Goal: Information Seeking & Learning: Find specific fact

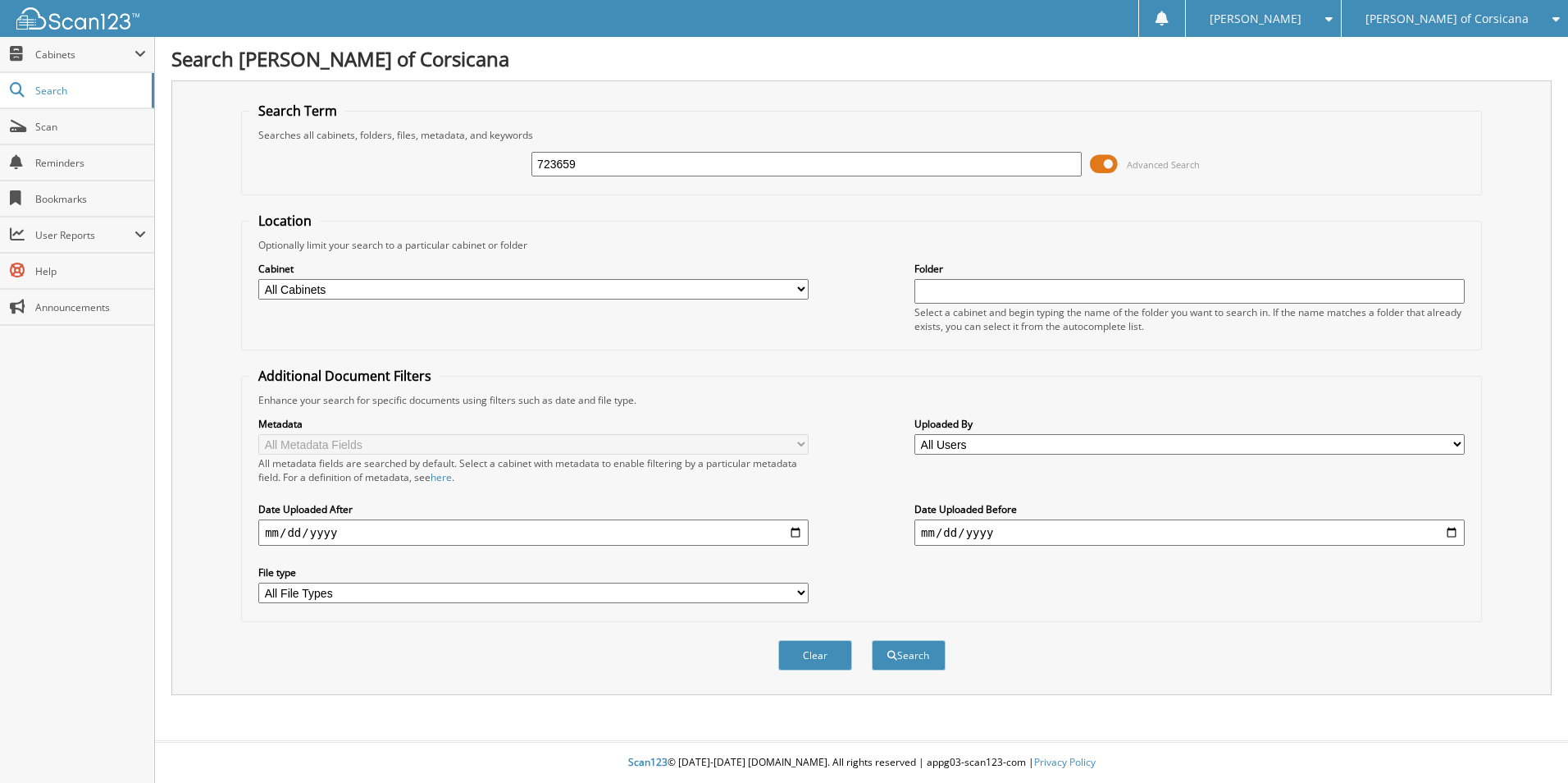
type input "723659"
click at [872, 640] on button "Search" at bounding box center [908, 655] width 74 height 30
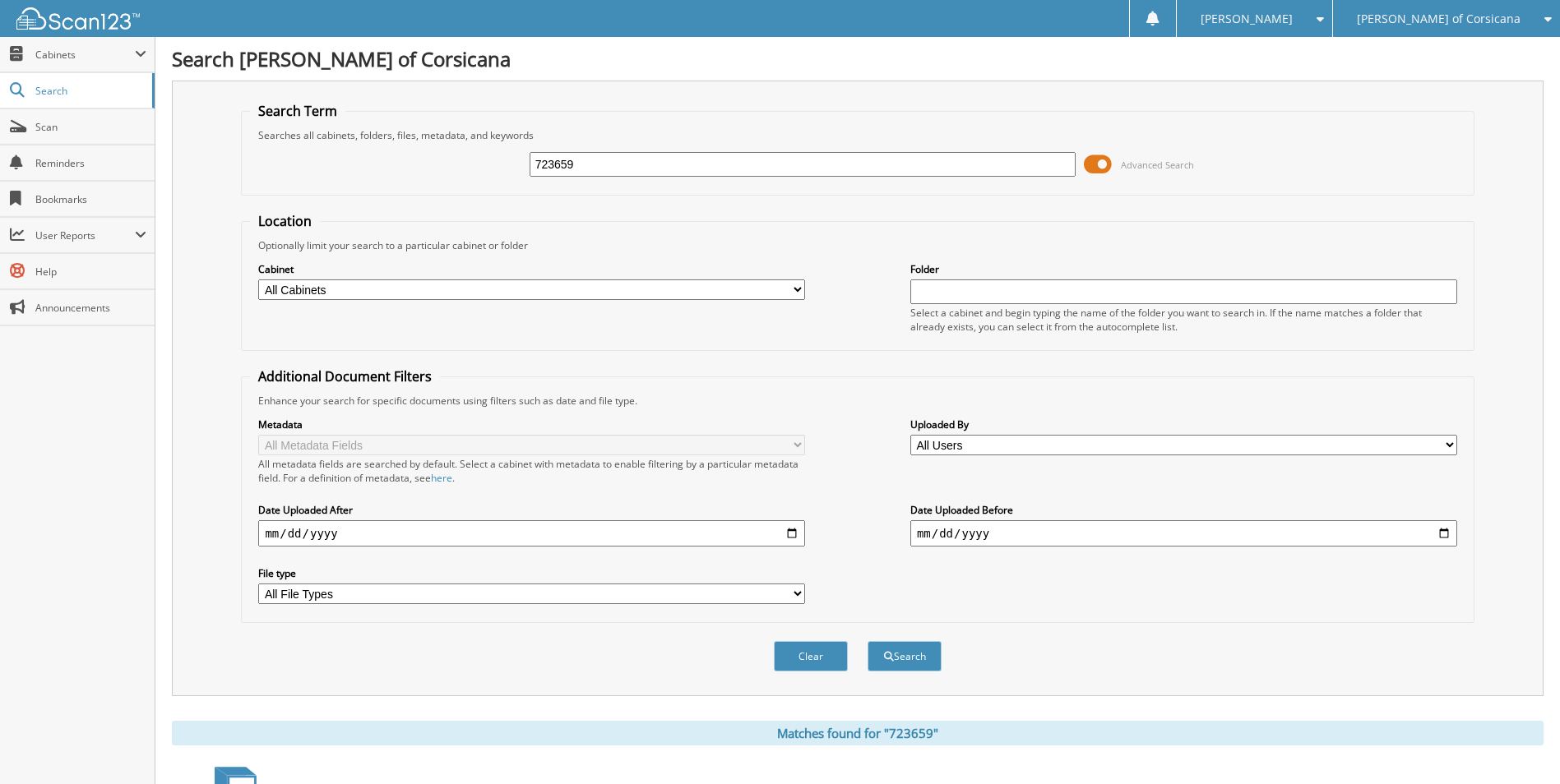
click at [1100, 156] on span at bounding box center [1097, 164] width 28 height 25
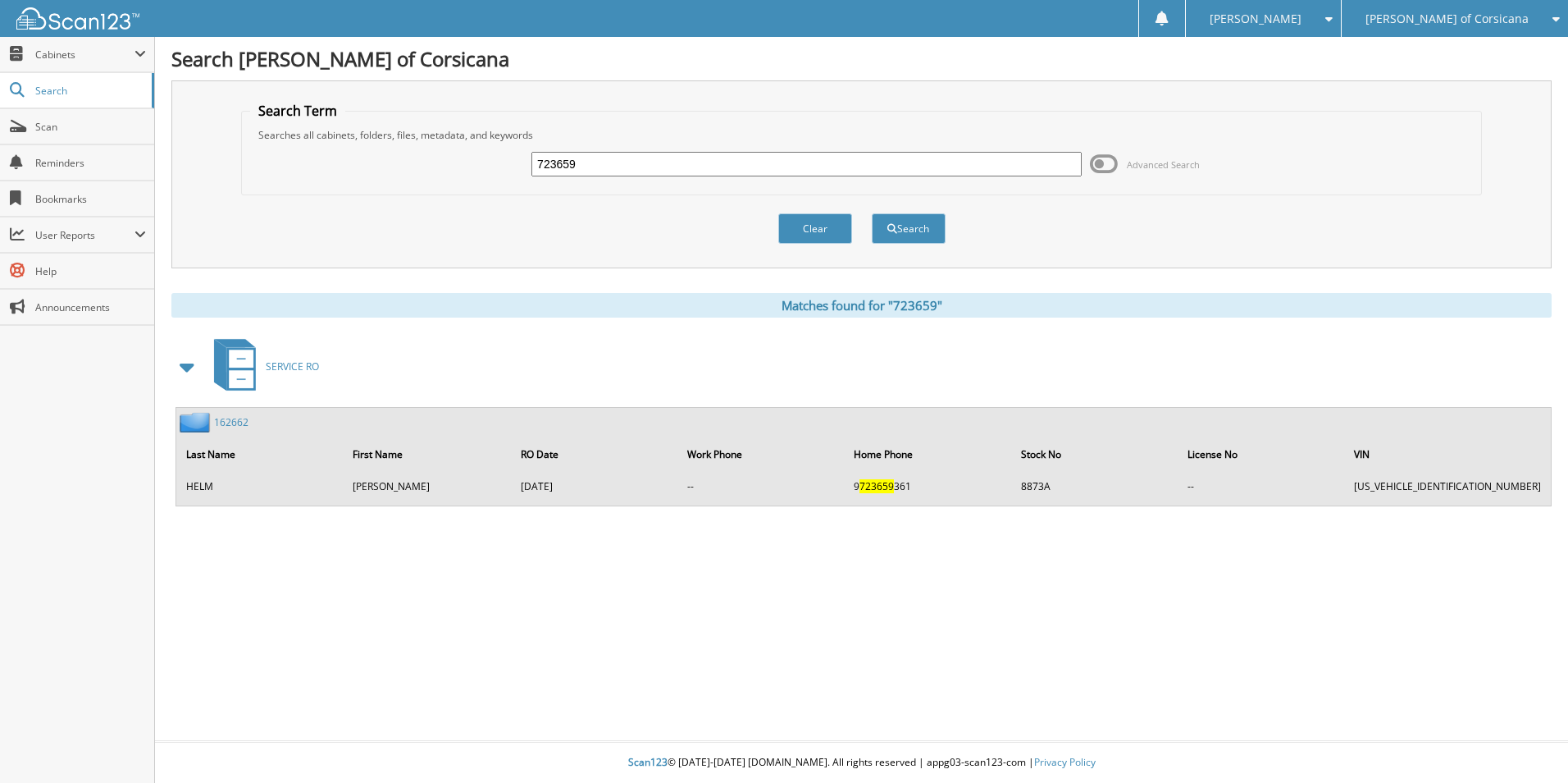
drag, startPoint x: 592, startPoint y: 164, endPoint x: 454, endPoint y: 160, distance: 138.1
click at [455, 160] on div "723659 Advanced Search" at bounding box center [862, 164] width 1223 height 45
type input "A80594"
click at [872, 213] on button "Search" at bounding box center [908, 228] width 74 height 30
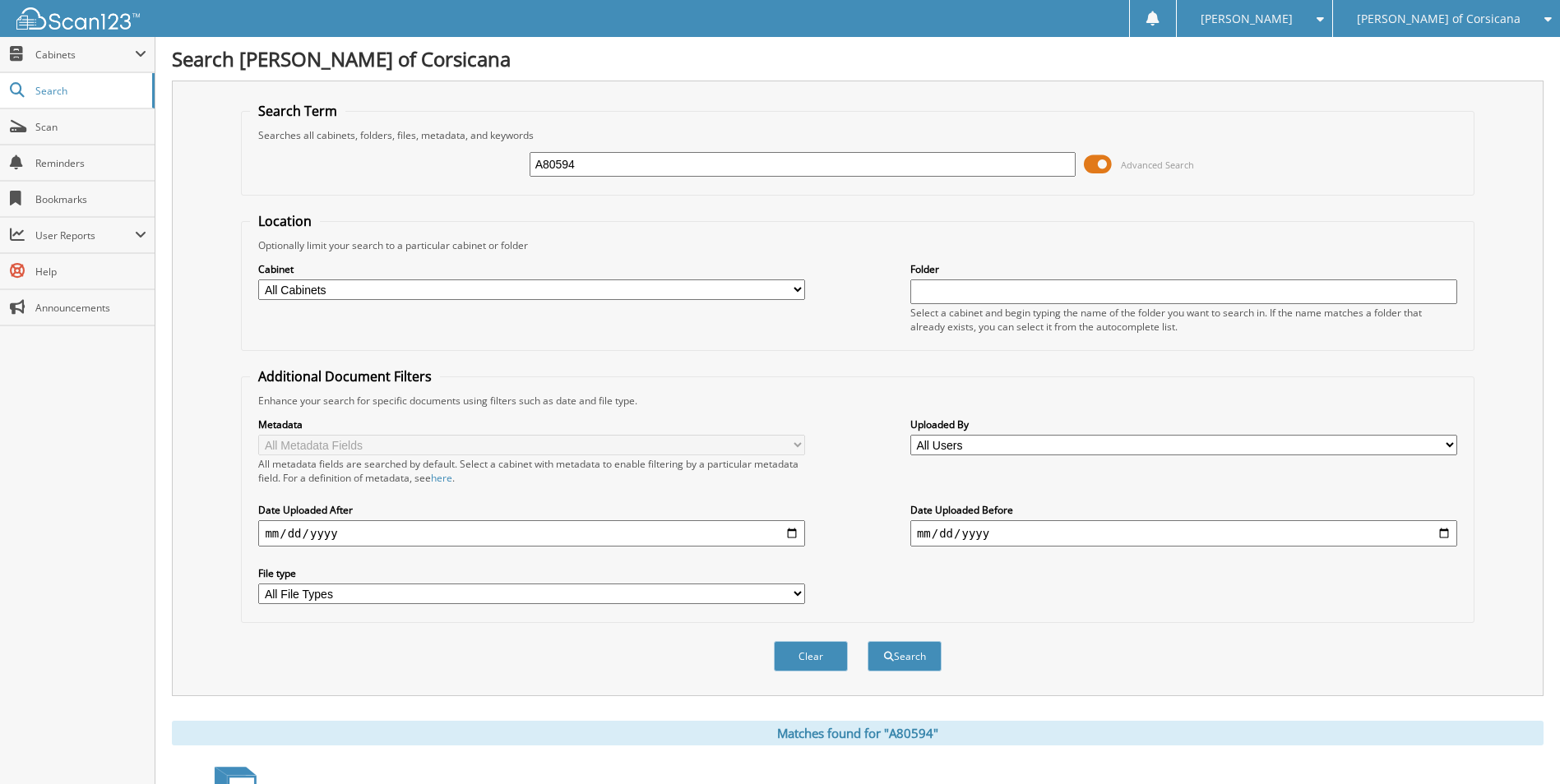
click at [1101, 168] on span at bounding box center [1097, 164] width 28 height 25
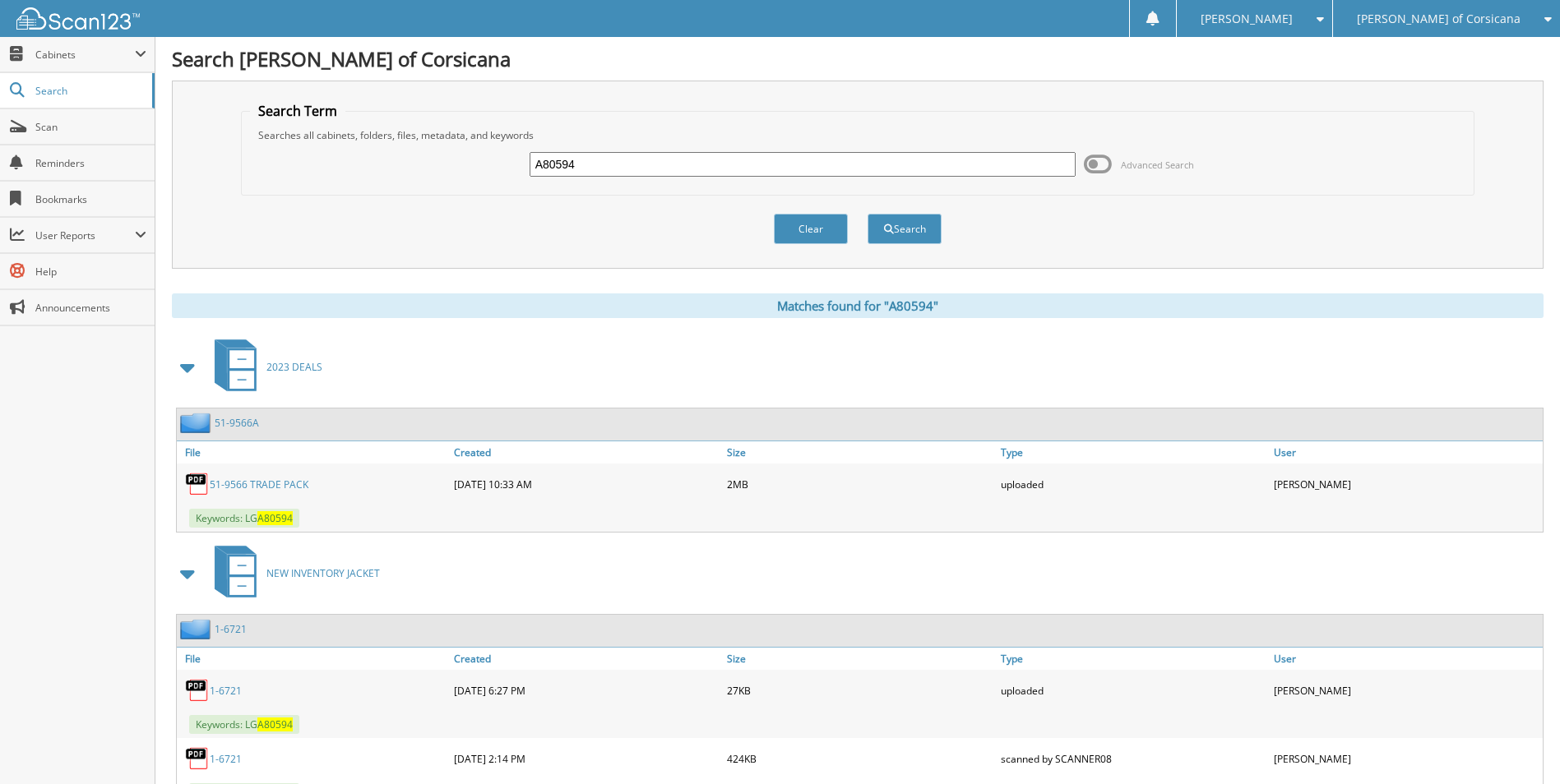
click at [1392, 7] on div "[PERSON_NAME] of Corsicana" at bounding box center [1447, 18] width 211 height 37
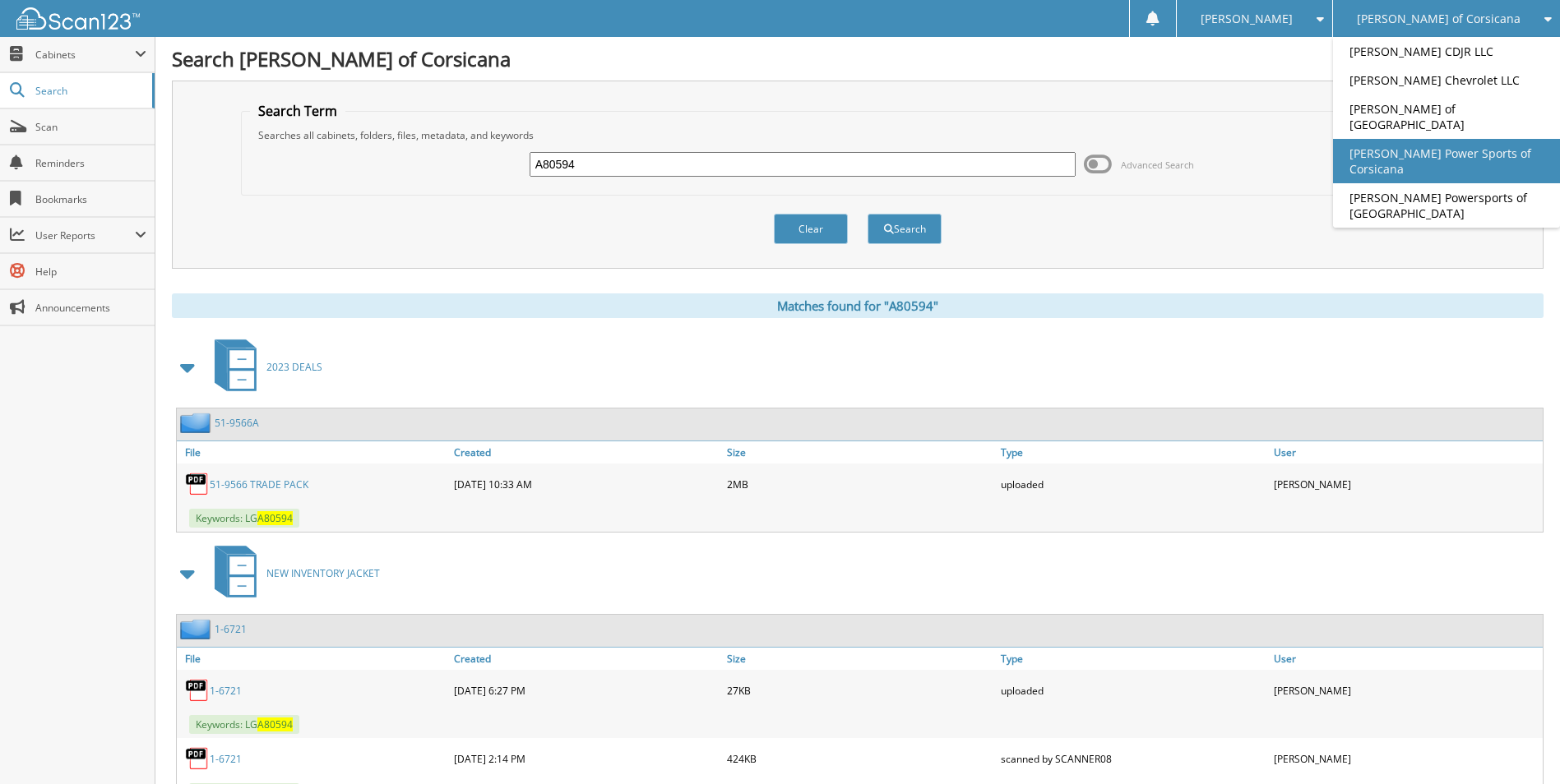
drag, startPoint x: 1415, startPoint y: 149, endPoint x: 1388, endPoint y: 149, distance: 27.0
click at [1415, 149] on link "[PERSON_NAME] Power Sports of Corsicana" at bounding box center [1447, 162] width 227 height 45
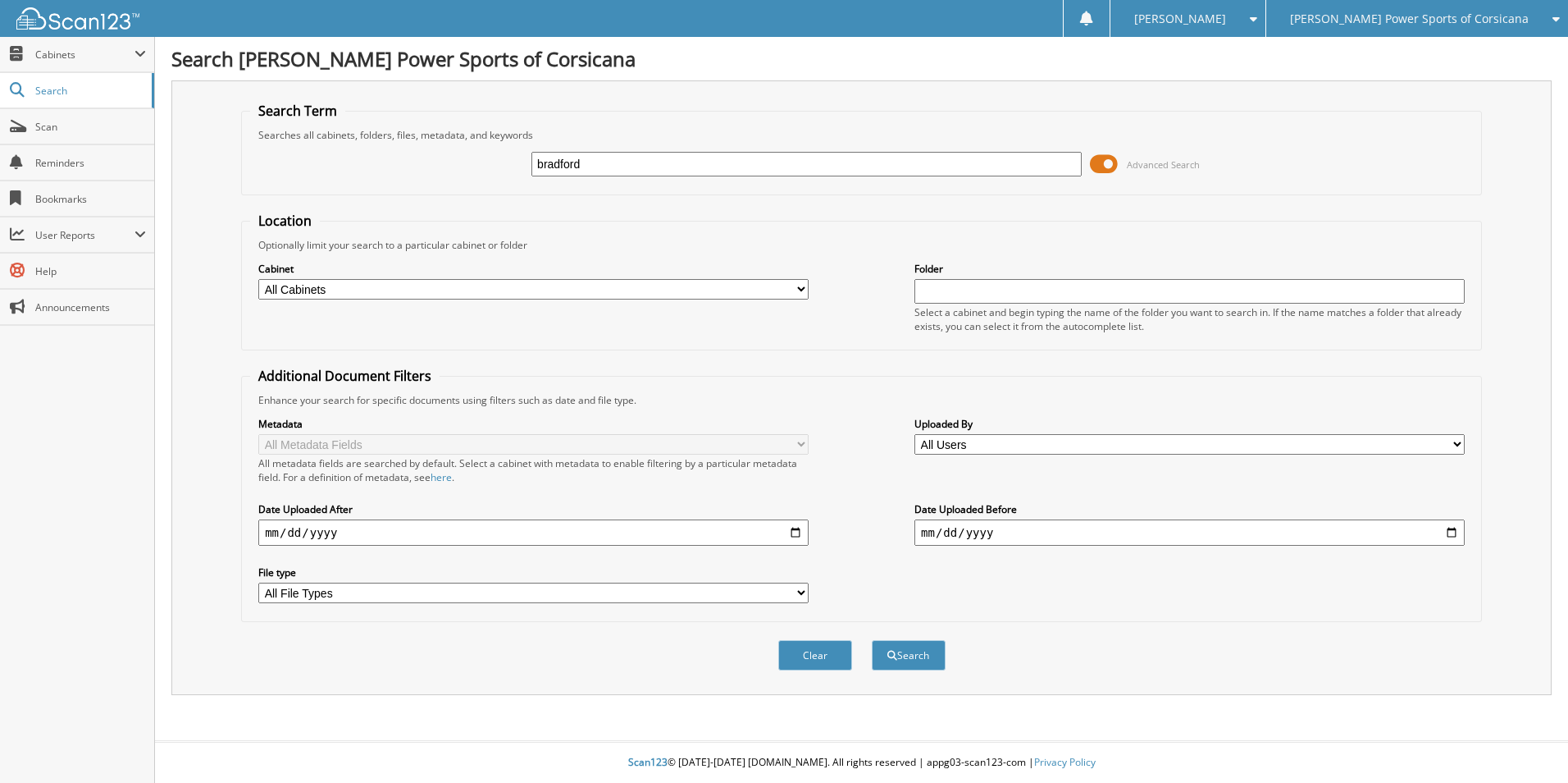
type input "bradford"
click at [872, 640] on button "Search" at bounding box center [908, 655] width 74 height 30
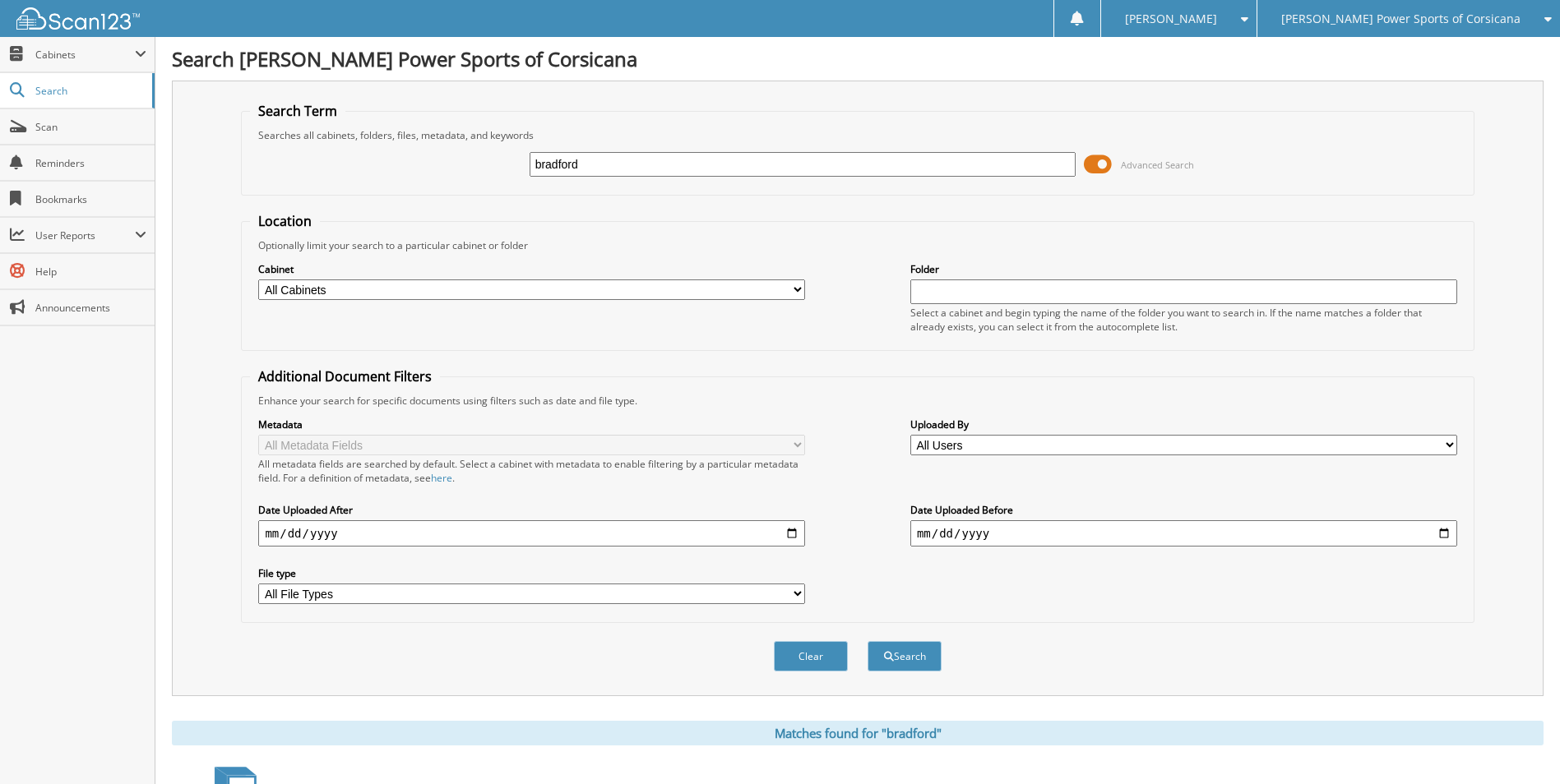
click at [1100, 159] on span at bounding box center [1097, 164] width 28 height 25
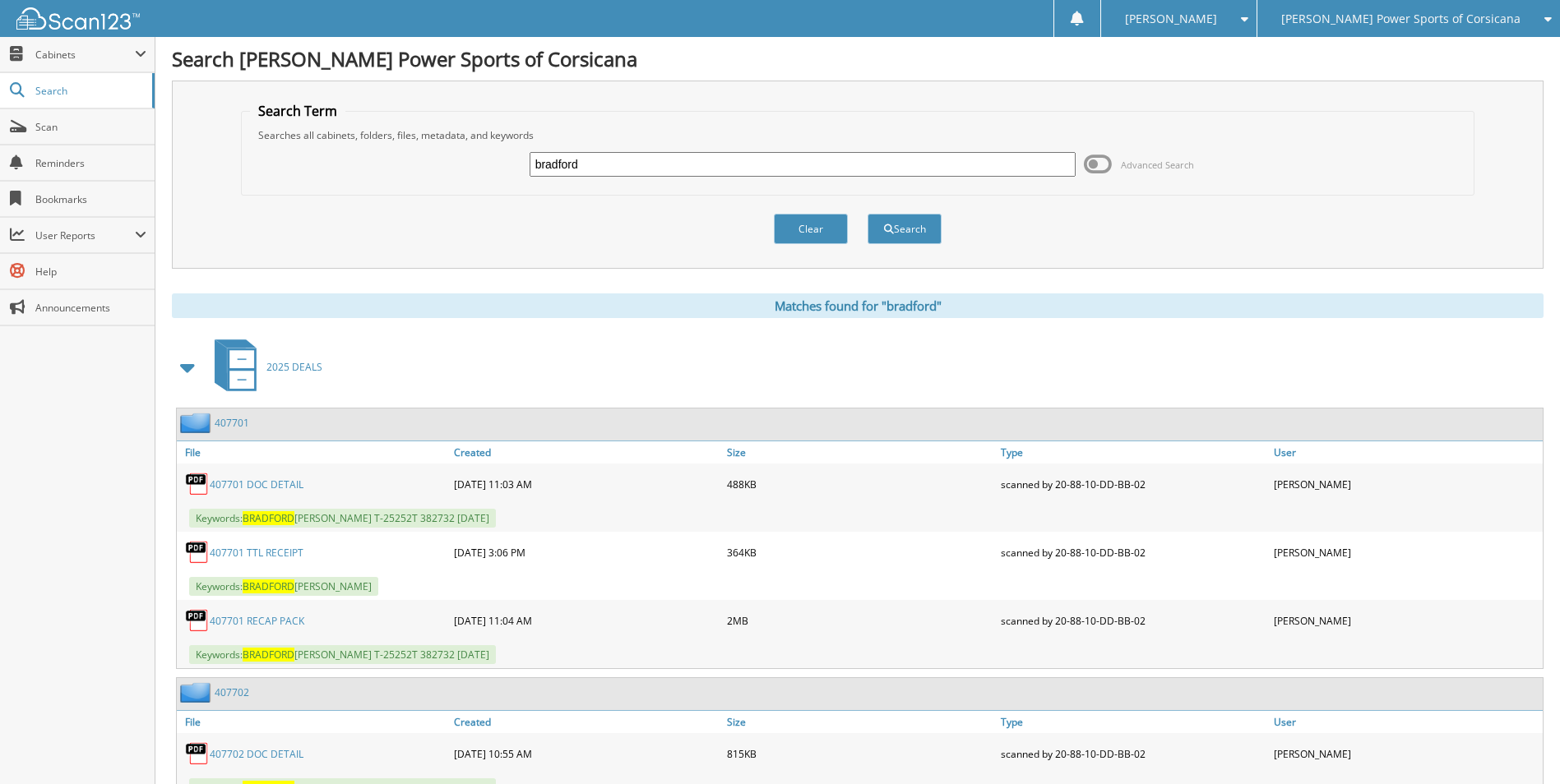
drag, startPoint x: 592, startPoint y: 160, endPoint x: 393, endPoint y: 139, distance: 200.1
click at [393, 139] on fieldset "Search Term Searches all cabinets, folders, files, metadata, and keywords [GEOG…" at bounding box center [857, 148] width 1232 height 94
type input "[PERSON_NAME]"
click at [868, 213] on button "Search" at bounding box center [904, 229] width 74 height 30
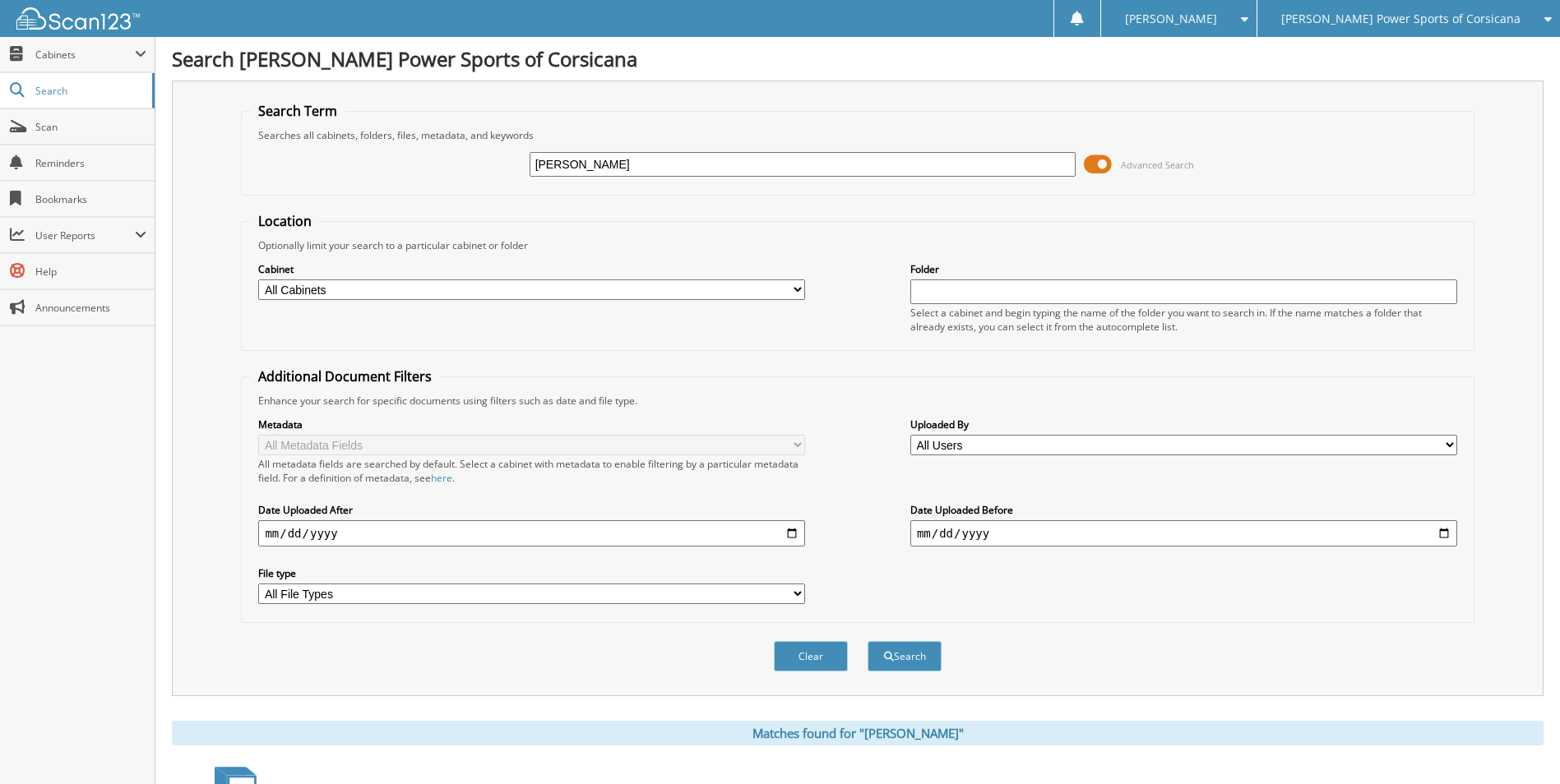
click at [1117, 160] on span "Advanced Search" at bounding box center [1138, 164] width 110 height 25
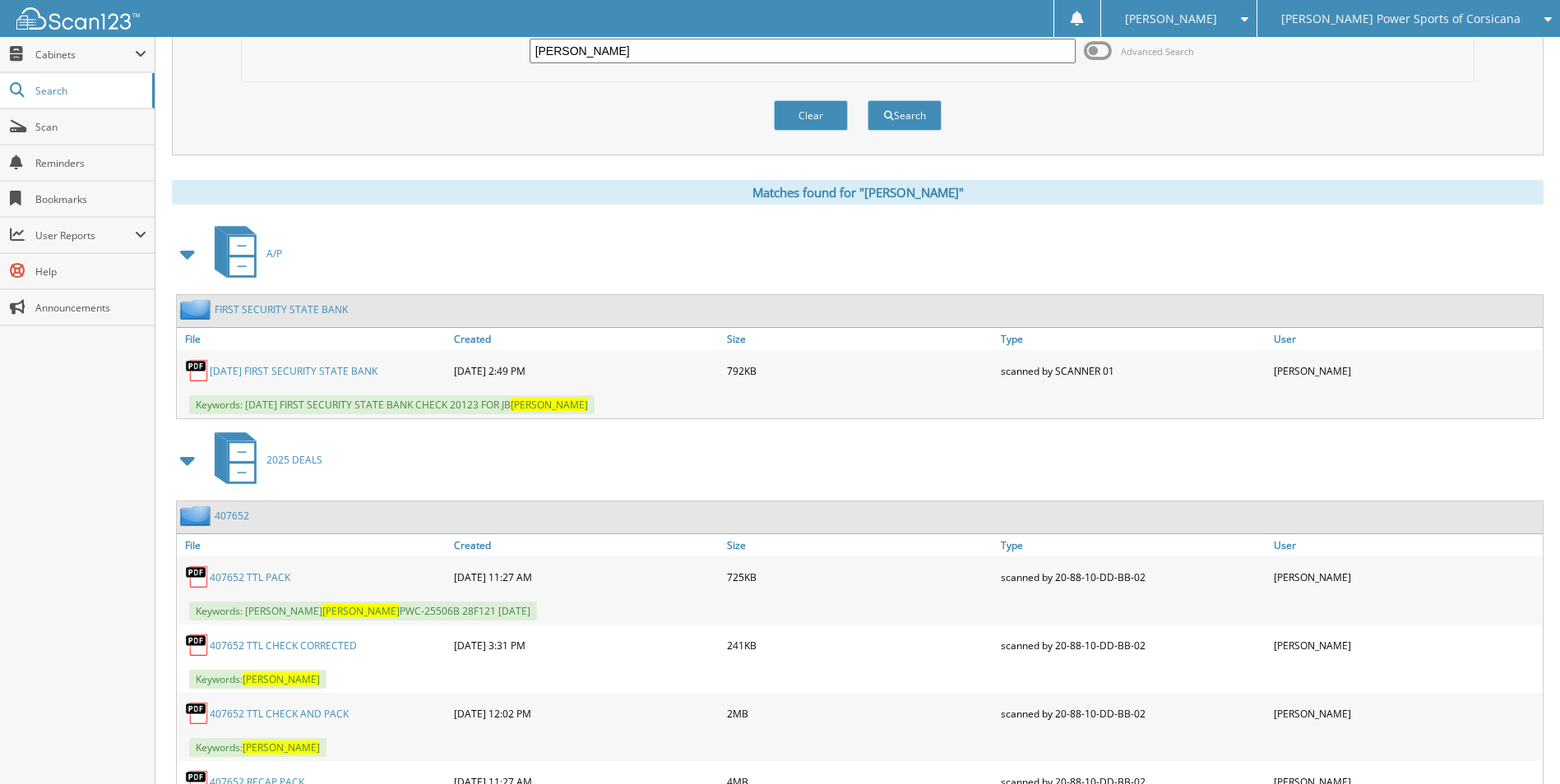
scroll to position [246, 0]
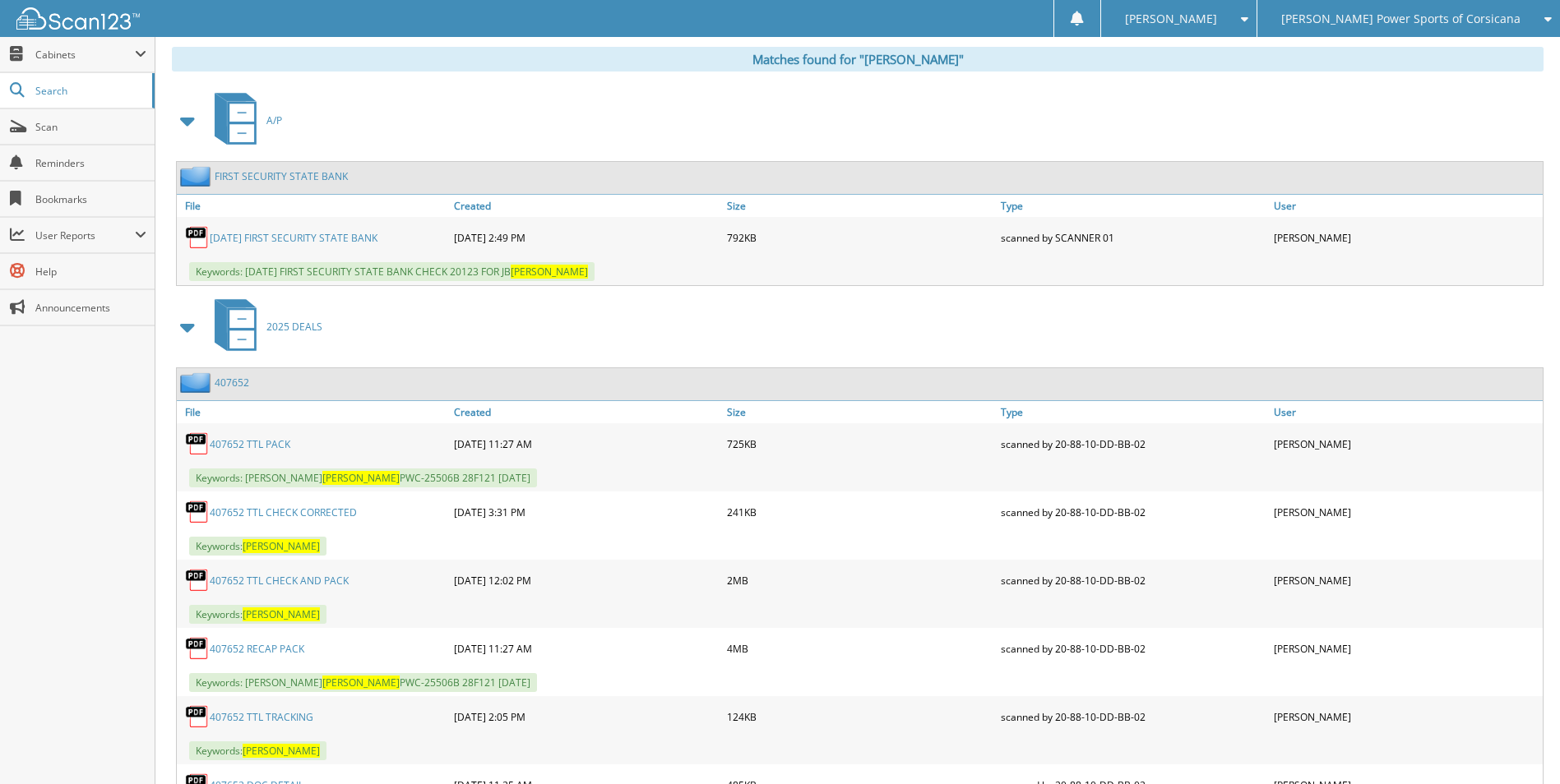
click at [186, 121] on span at bounding box center [189, 121] width 23 height 29
